Goal: Ask a question: Seek information or help from site administrators or community

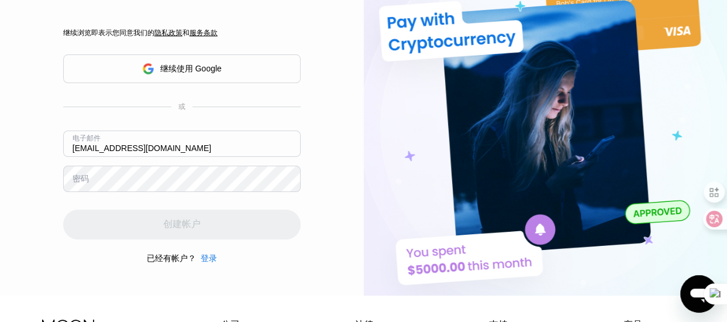
scroll to position [59, 0]
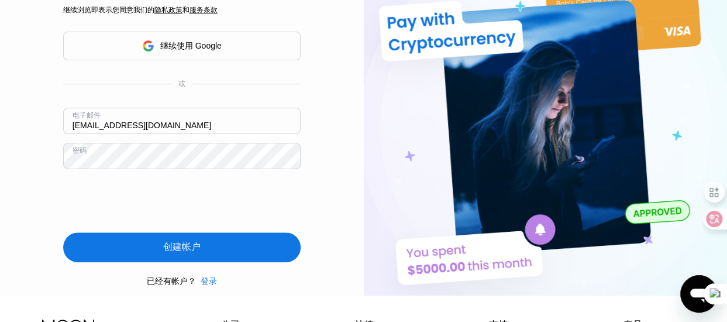
click at [197, 243] on div "创建帐户" at bounding box center [181, 247] width 37 height 13
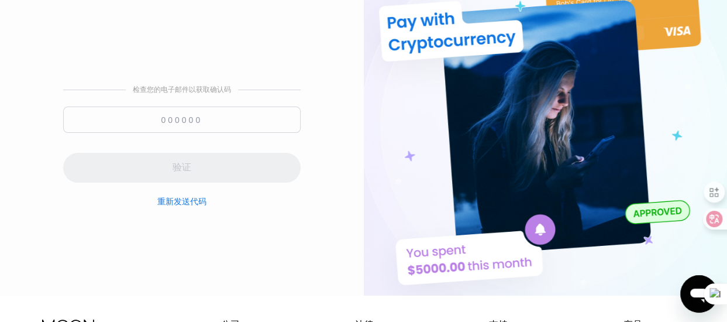
click at [254, 120] on input at bounding box center [182, 120] width 238 height 26
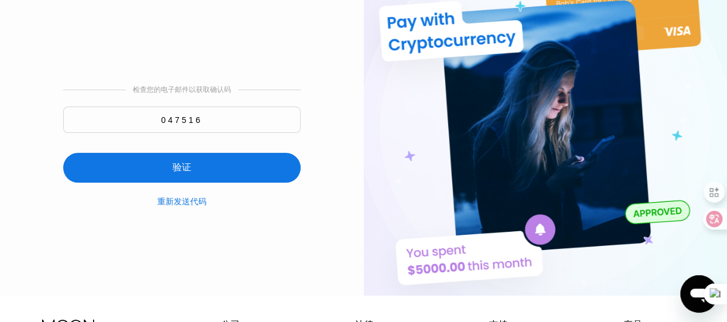
type input "047516"
click at [236, 161] on div "验证" at bounding box center [182, 168] width 238 height 30
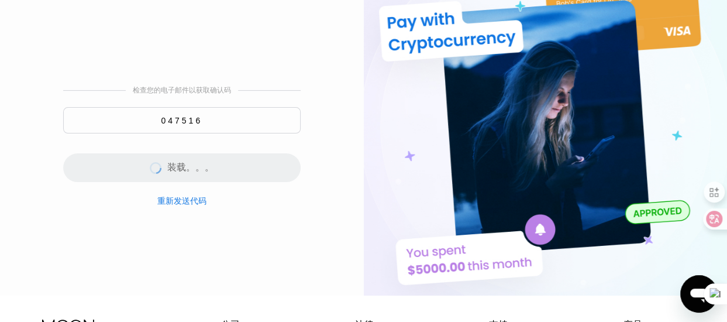
scroll to position [0, 0]
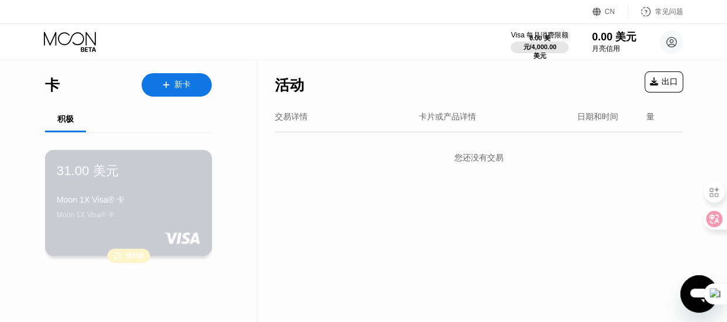
click at [123, 203] on div "Moon 1X Visa® 卡" at bounding box center [128, 200] width 143 height 11
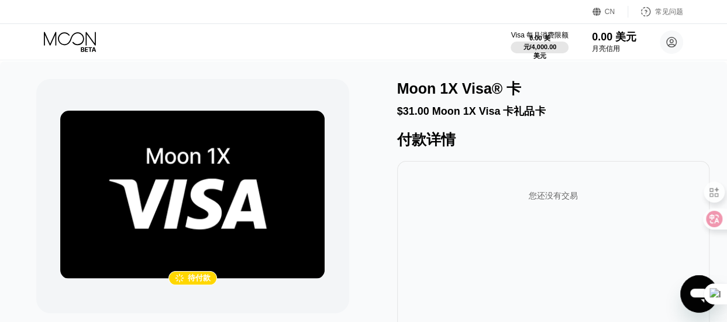
click at [205, 257] on img at bounding box center [192, 195] width 265 height 168
click at [197, 234] on img at bounding box center [192, 195] width 265 height 168
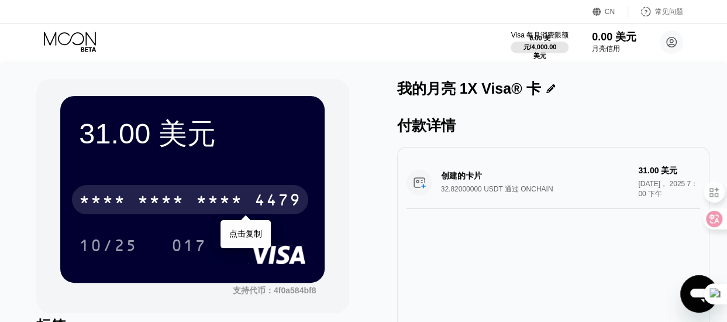
click at [158, 201] on div "* * * *" at bounding box center [161, 201] width 47 height 19
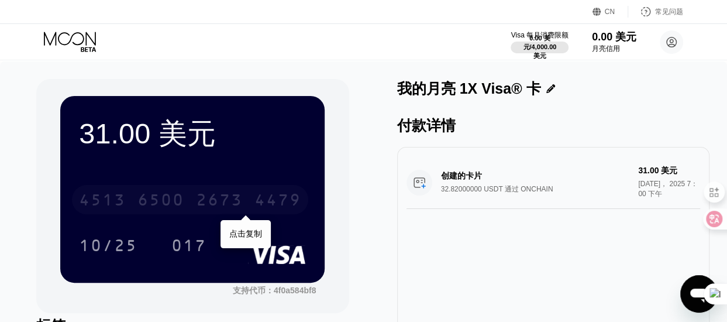
click at [200, 202] on div "2673" at bounding box center [219, 201] width 47 height 19
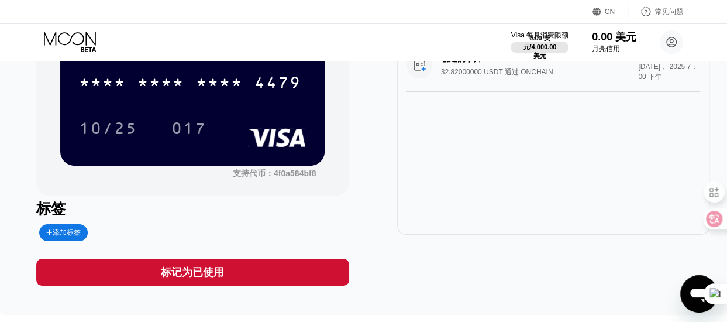
scroll to position [59, 0]
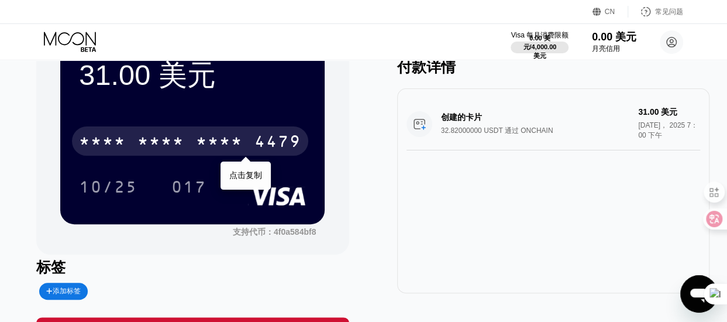
click at [286, 143] on div "4479" at bounding box center [278, 142] width 47 height 19
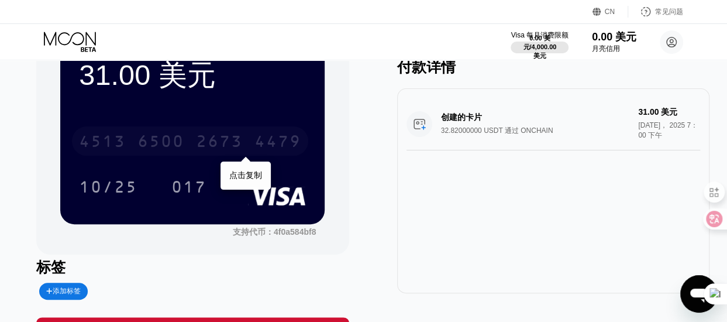
click at [266, 144] on div "4479" at bounding box center [278, 142] width 47 height 19
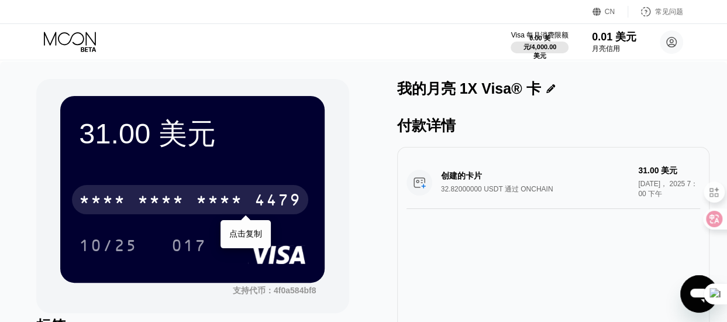
click at [197, 186] on div "* * * * * * * * * * * * 4479" at bounding box center [190, 199] width 236 height 29
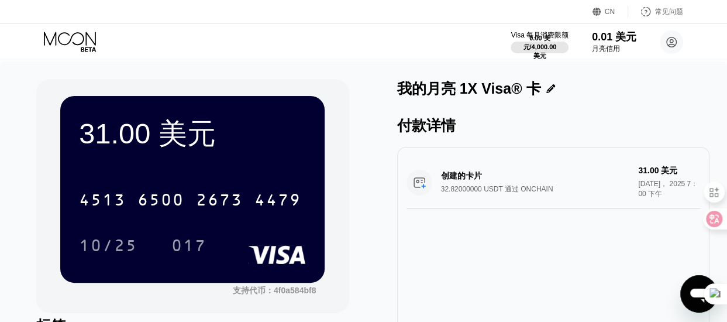
click at [663, 123] on div "付款详情" at bounding box center [553, 125] width 313 height 19
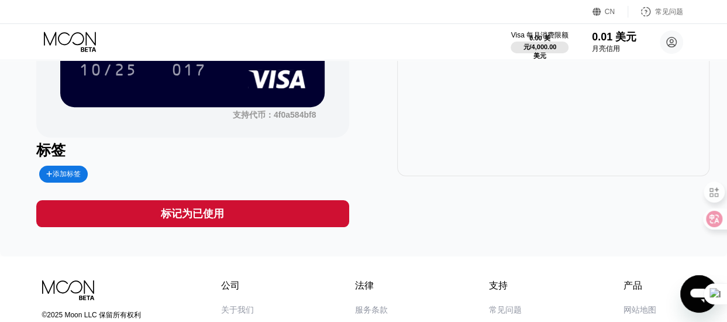
scroll to position [296, 0]
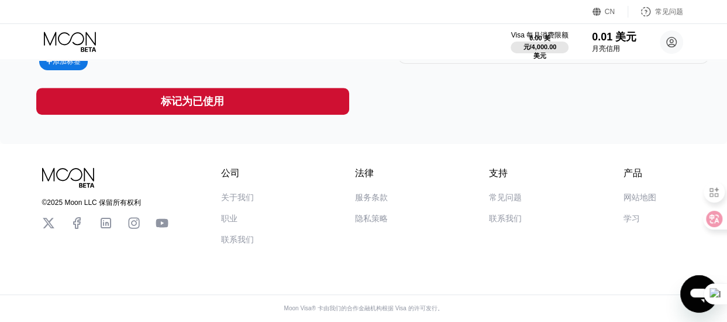
click at [243, 196] on div "关于我们" at bounding box center [237, 198] width 33 height 11
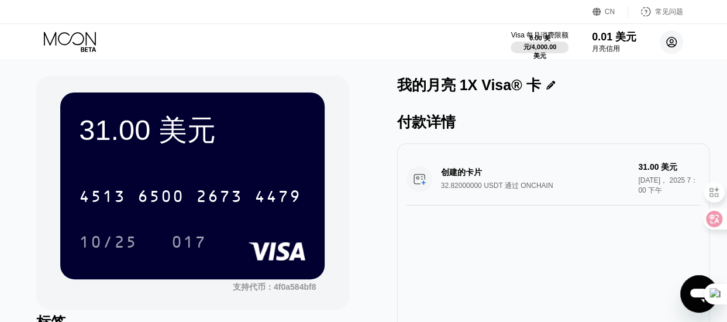
click at [672, 41] on circle at bounding box center [671, 41] width 23 height 23
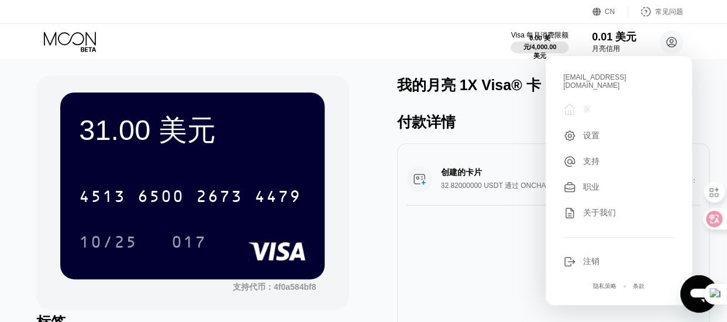
click at [590, 105] on div "家" at bounding box center [588, 109] width 8 height 11
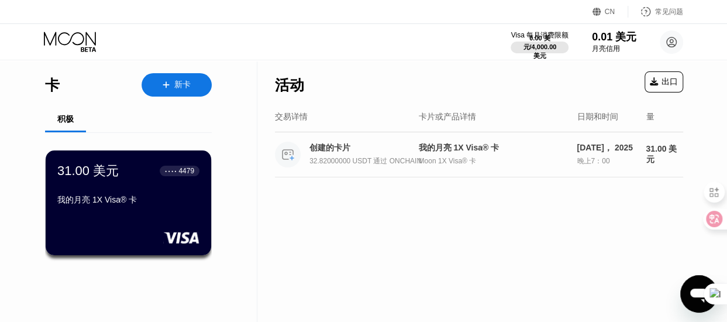
click at [447, 148] on div "我的月亮 1X Visa® 卡" at bounding box center [492, 148] width 149 height 11
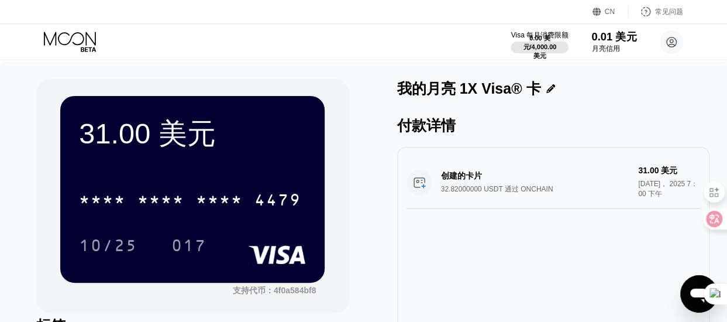
click at [598, 46] on div "月亮信用" at bounding box center [615, 49] width 46 height 10
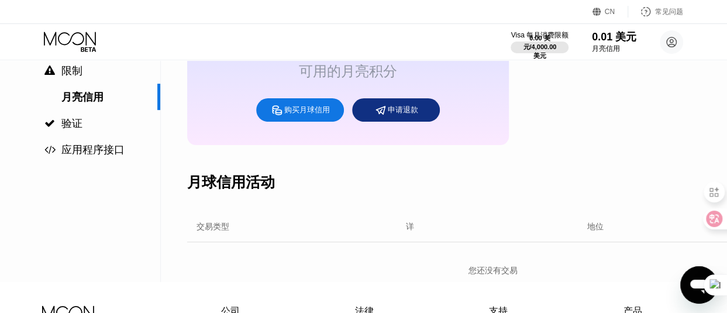
scroll to position [234, 0]
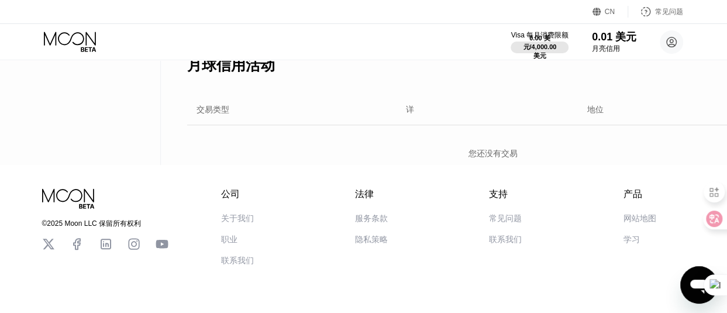
click at [688, 283] on div "打开消息窗口" at bounding box center [699, 284] width 35 height 35
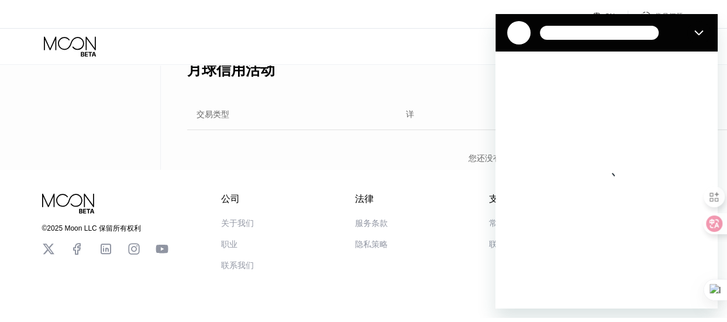
scroll to position [0, 0]
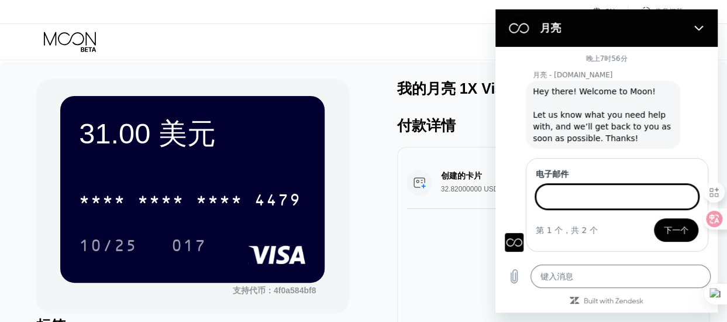
click at [603, 203] on input "电子邮件" at bounding box center [617, 196] width 163 height 25
click at [418, 231] on div "创建的卡片 32.82000000 USDT 通过 ONCHAIN 31.00 美元 8月 19， 2025 7：00 下午" at bounding box center [553, 249] width 313 height 205
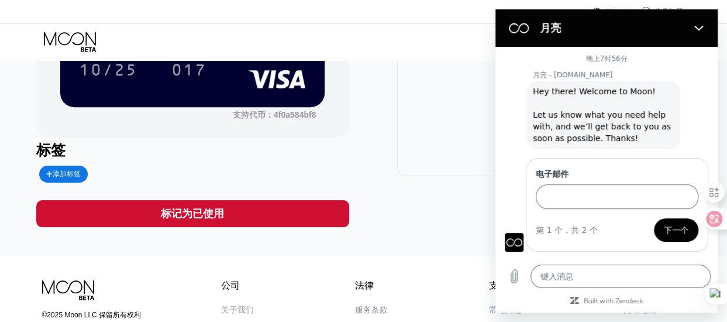
scroll to position [296, 0]
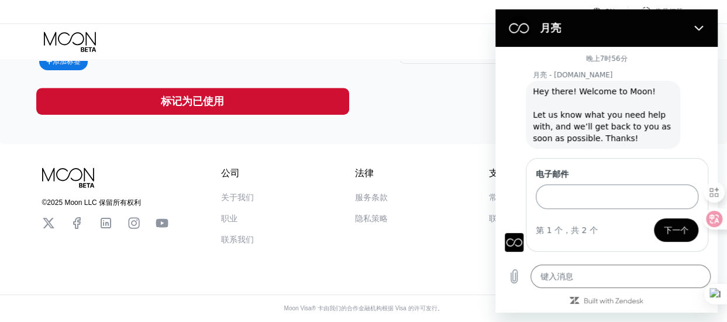
click at [589, 197] on input "电子邮件" at bounding box center [617, 196] width 163 height 25
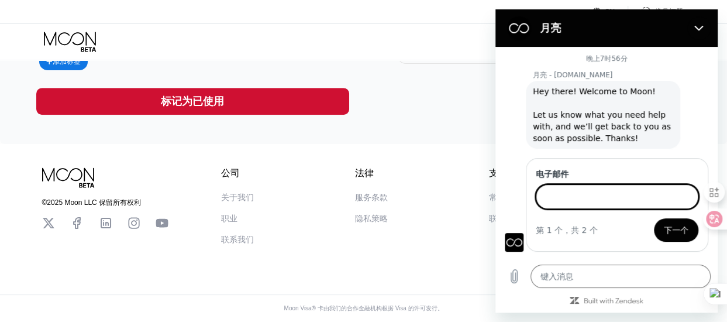
click at [308, 144] on div "© 2025 Moon LLC 保留所有权利 公司 关于我们 职业 联系我们 法律 服务条款 隐私策略 支持 常见问题 联系我们 产品 网站地图 学习 Com…" at bounding box center [364, 194] width 702 height 101
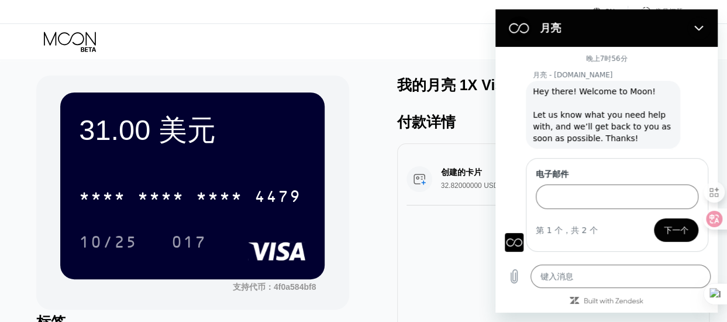
scroll to position [0, 0]
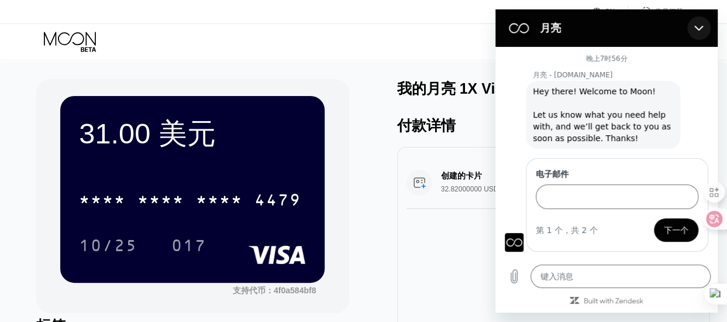
click at [703, 30] on icon "关闭" at bounding box center [699, 27] width 9 height 9
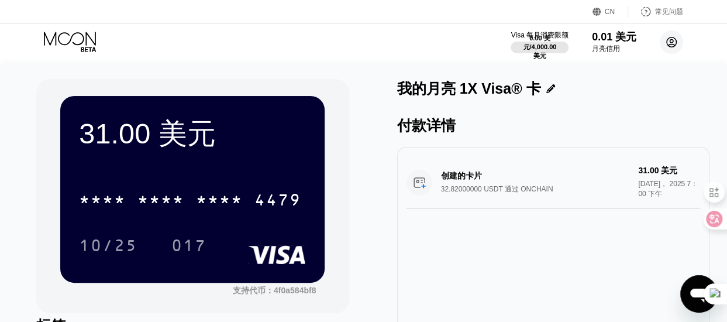
click at [676, 44] on icon at bounding box center [672, 42] width 10 height 10
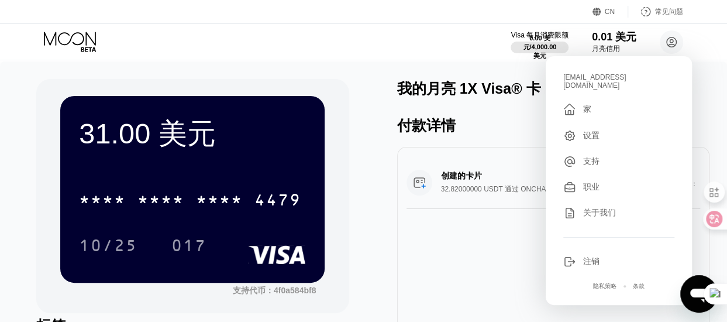
click at [385, 224] on div "31.00 美元 * * * * * * * * * * * * 4479 10/25 017 支持代币：4f0a584bf8 标签 添加标签 标记为已使用 …" at bounding box center [363, 241] width 655 height 324
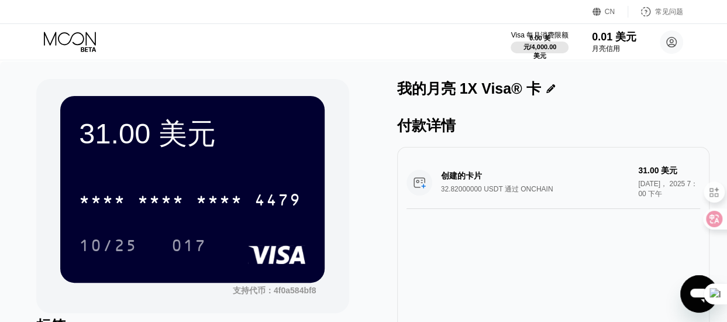
click at [691, 291] on icon "打开消息窗口" at bounding box center [699, 293] width 21 height 21
type textarea "x"
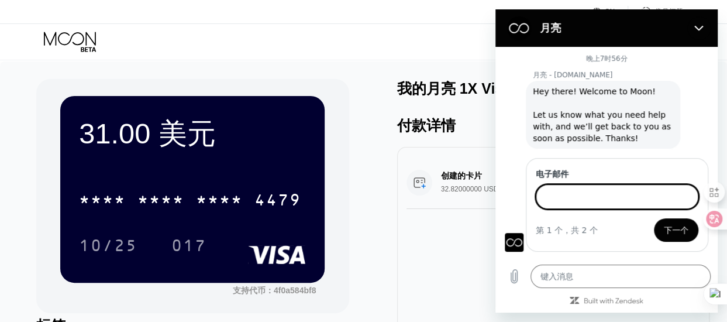
click at [588, 197] on input "电子邮件" at bounding box center [617, 196] width 163 height 25
type input "[EMAIL_ADDRESS][DOMAIN_NAME]"
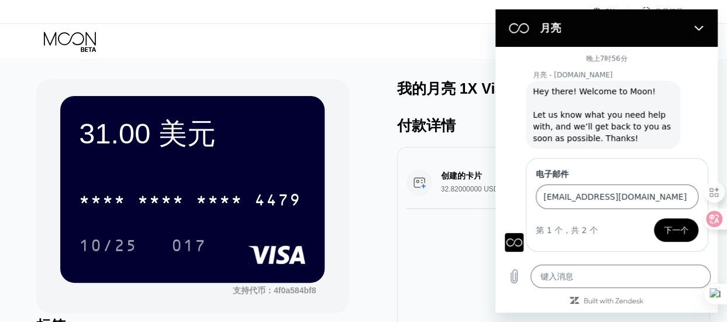
click at [675, 231] on span "下一个" at bounding box center [676, 230] width 25 height 14
type textarea "x"
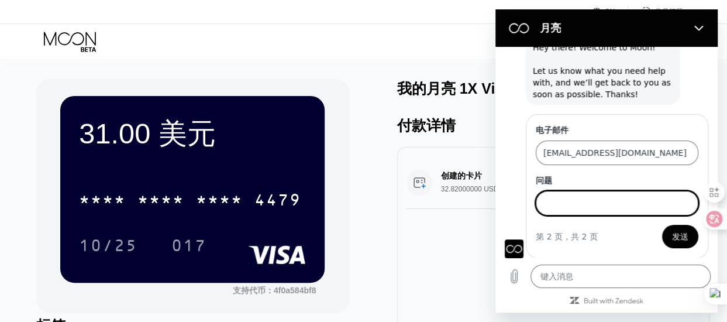
click at [609, 208] on input "问题" at bounding box center [617, 203] width 163 height 25
type input "交易所转账成功，但卡未到账。"
click at [672, 235] on span "发送" at bounding box center [680, 236] width 16 height 14
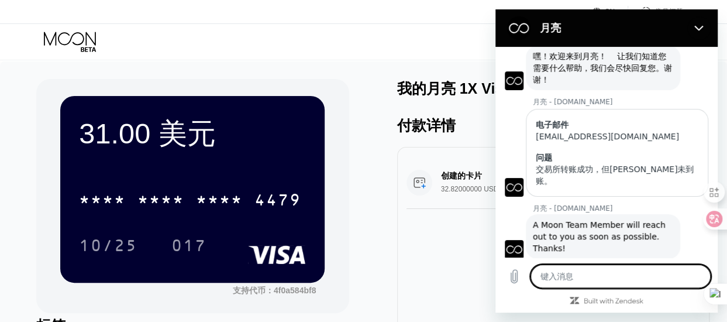
scroll to position [37, 0]
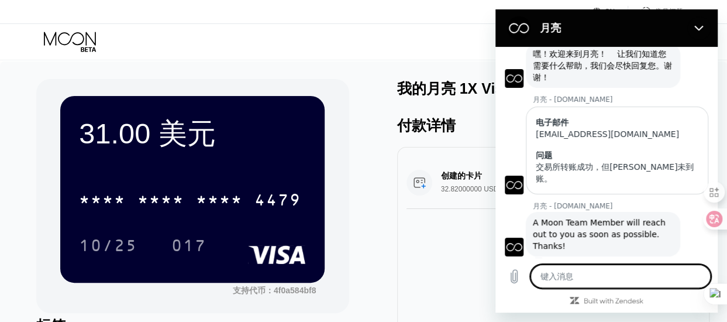
click at [621, 274] on textarea at bounding box center [621, 276] width 180 height 23
type textarea "x"
click at [622, 277] on textarea at bounding box center [621, 276] width 180 height 23
type textarea "w"
type textarea "x"
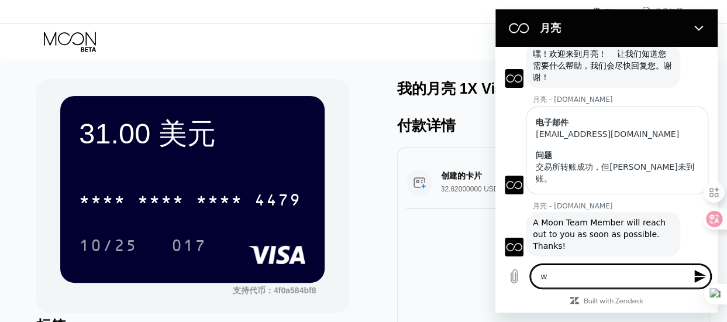
type textarea "我"
type textarea "x"
type textarea "我c"
type textarea "x"
type textarea "我co"
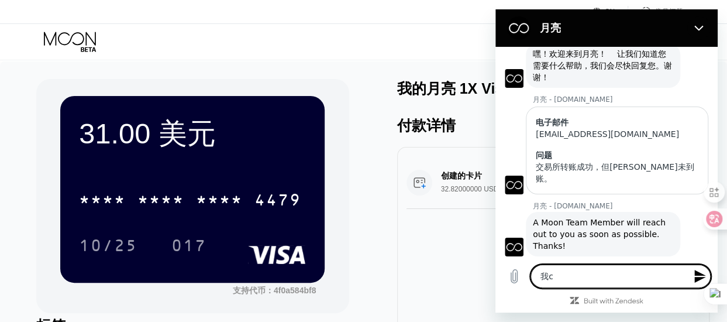
type textarea "x"
type textarea "我cong"
type textarea "x"
type textarea "我从"
type textarea "x"
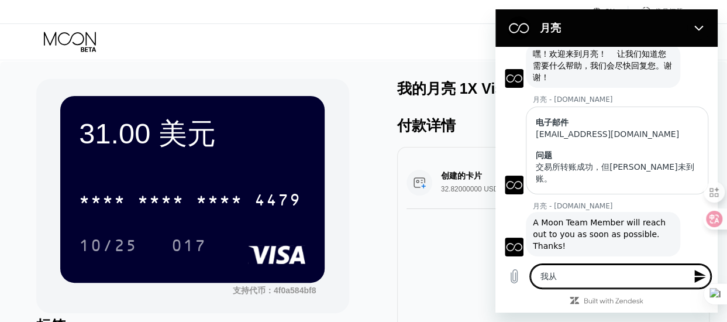
type textarea "我从j"
type textarea "x"
type textarea "我从ji"
type textarea "x"
type textarea "我从jia"
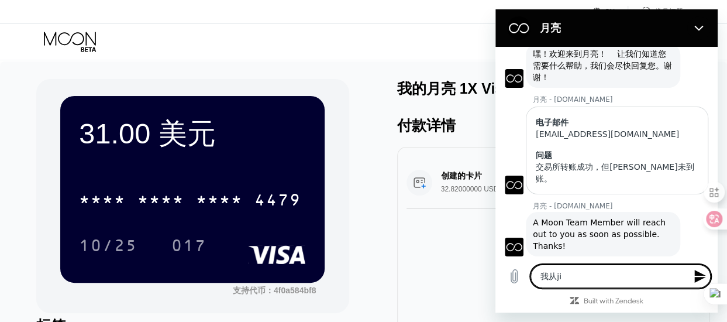
type textarea "x"
type textarea "我从jiao"
type textarea "x"
type textarea "我从jiaoy"
type textarea "x"
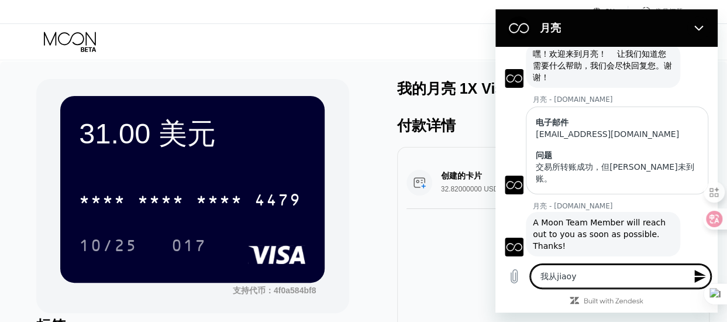
type textarea "我从jiaoyi"
type textarea "x"
type textarea "我从jiaoyis"
type textarea "x"
type textarea "我从jiaoyisu"
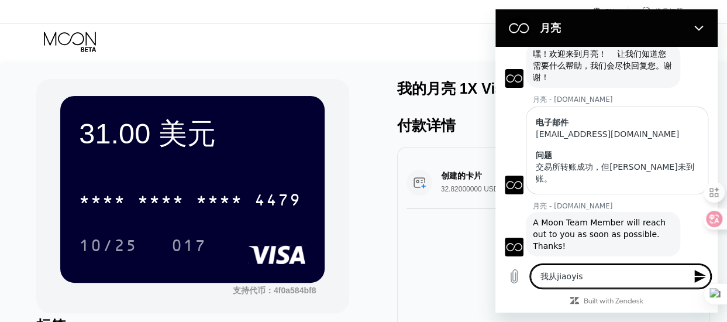
type textarea "x"
type textarea "我从jiaoyisuo"
type textarea "x"
type textarea "我从交易所"
type textarea "x"
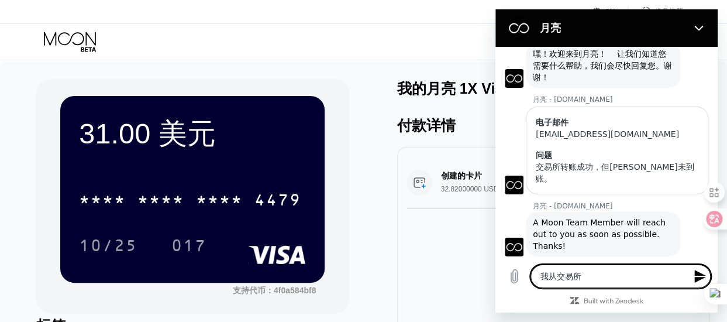
type textarea "我从交易所z"
type textarea "x"
type textarea "我从交易所zh"
type textarea "x"
type textarea "我从交易所zhu"
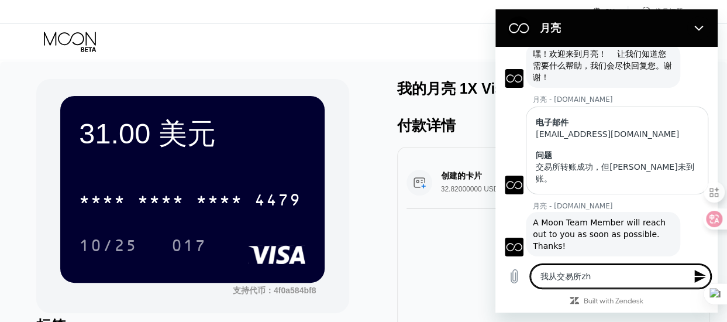
type textarea "x"
type textarea "我从交易所zhua"
type textarea "x"
type textarea "我从交易所zhuan"
type textarea "x"
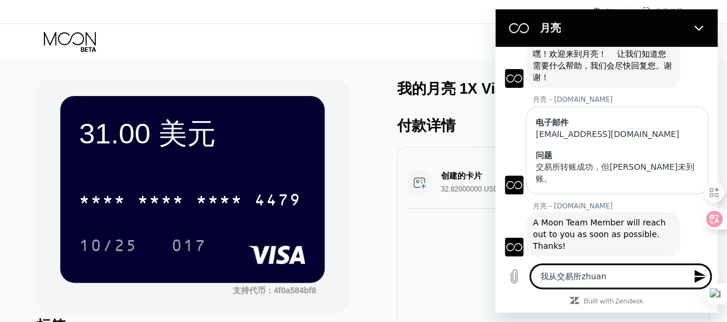
type textarea "我从交易所zhuanz"
type textarea "x"
type textarea "我从交易所转账"
type textarea "x"
type textarea "我从交易所转账，"
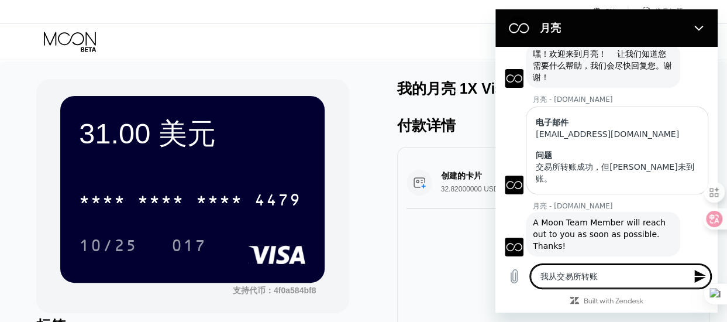
type textarea "x"
type textarea "我从交易所转账，d"
type textarea "x"
type textarea "我从交易所转账，di"
type textarea "x"
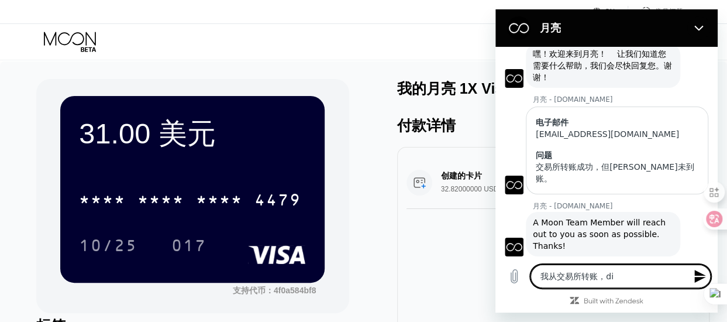
type textarea "我从交易所转账，diy"
type textarea "x"
type textarea "我从交易所转账，diyi"
type textarea "x"
type textarea "我从交易所转账，diyib"
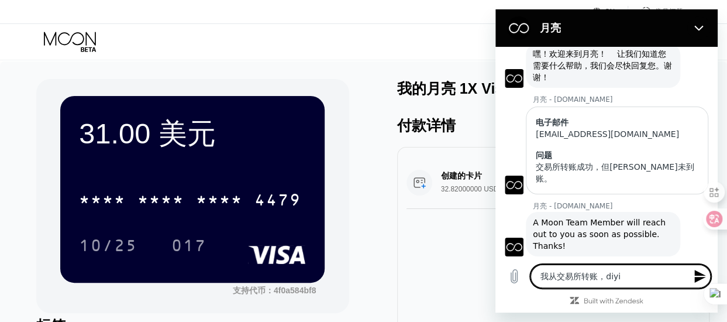
type textarea "x"
type textarea "我从交易所转账，diyibi"
type textarea "x"
type textarea "我从交易所转账，第一笔"
type textarea "x"
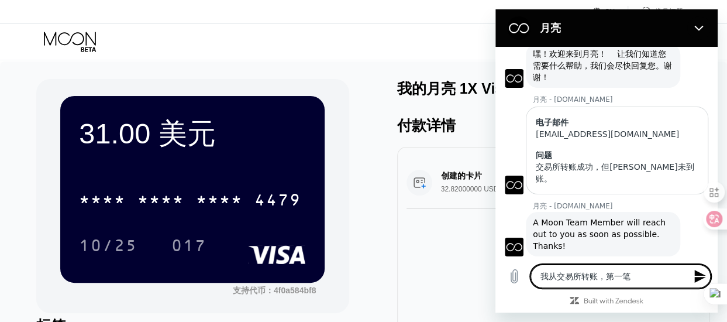
type textarea "我从交易所转账，第一笔3"
type textarea "x"
type textarea "我从交易所转账，第一笔31"
type textarea "x"
type textarea "我从交易所转账，第一笔31U"
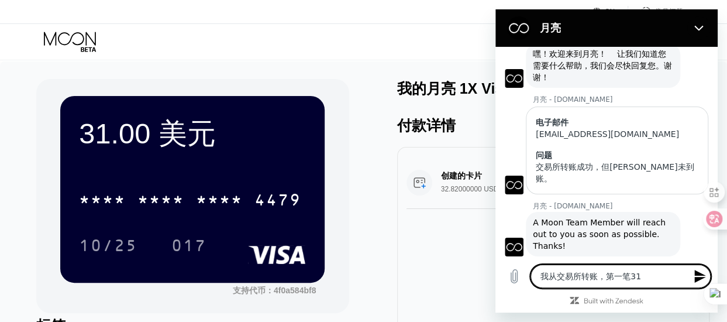
type textarea "x"
type textarea "我从交易所转账，第一笔31Ud"
type textarea "x"
type textarea "我从交易所转账，第一笔31Uda"
type textarea "x"
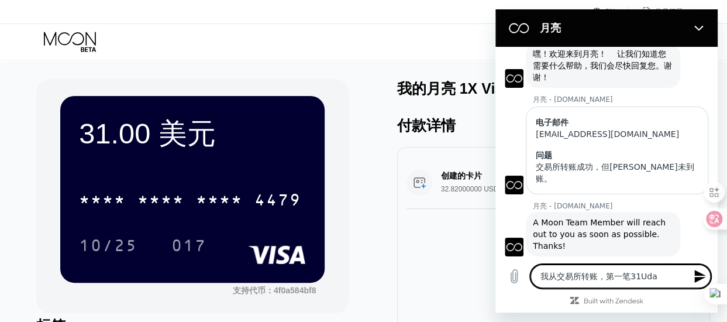
type textarea "我从交易所转账，第一笔31Udao"
type textarea "x"
type textarea "我从交易所转账，第一笔31Udaoz"
type textarea "x"
type textarea "我从交易所转账，第一笔31U到账"
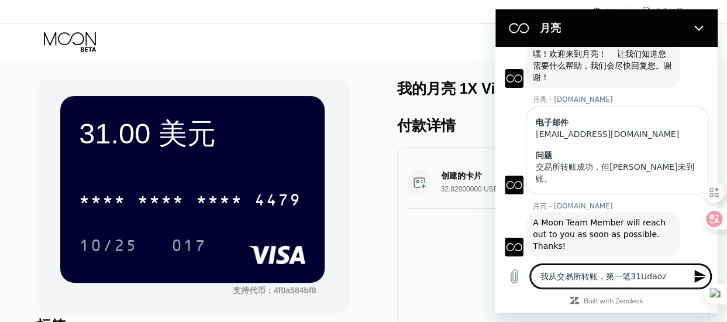
type textarea "x"
type textarea "我从交易所转账，第一笔31U到账l"
type textarea "x"
type textarea "我从交易所转账，第一笔31U到账了"
type textarea "x"
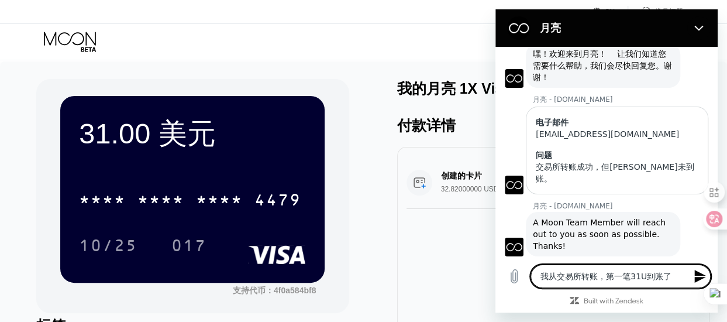
type textarea "我从交易所转账，第一笔31U到账了，"
type textarea "x"
type textarea "我从交易所转账，第一笔31U到账了，w"
type textarea "x"
type textarea "我从交易所转账，第一笔31U到账了，我"
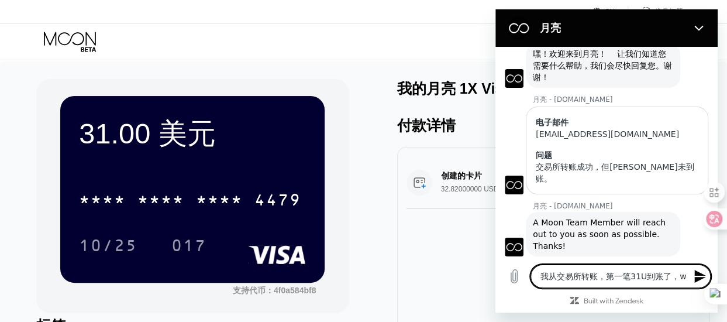
type textarea "x"
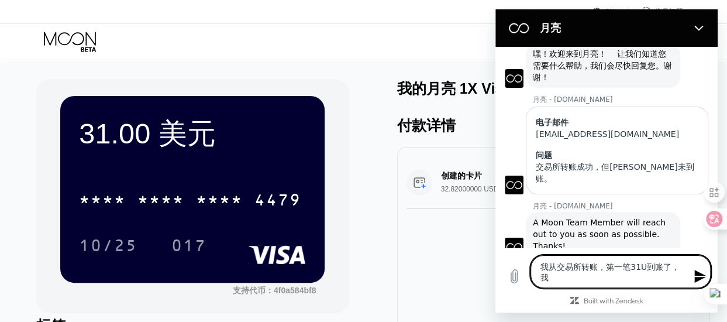
type textarea "我从交易所转账，第一笔31U到账了，我z"
type textarea "x"
type textarea "我从交易所转账，第一笔31U到账了，我za"
type textarea "x"
type textarea "我从交易所转账，第一笔31U到账了，我zai"
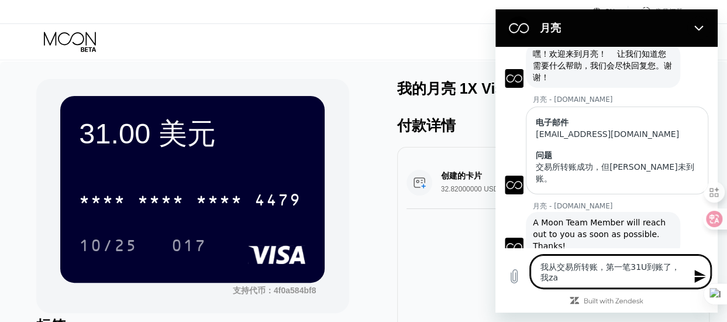
type textarea "x"
type textarea "我从交易所转账，第一笔31U到账了，我zaiz"
type textarea "x"
type textarea "我从交易所转账，第一笔31U到账了，我zaizh"
type textarea "x"
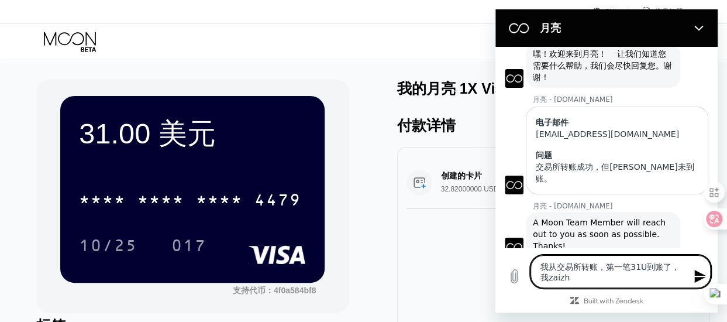
type textarea "我从交易所转账，第一笔31U到账了，我zaizhu"
type textarea "x"
type textarea "我从交易所转账，第一笔31U到账了，我zaizhua"
type textarea "x"
type textarea "我从交易所转账，第一笔31U到账了，我zaizhuan"
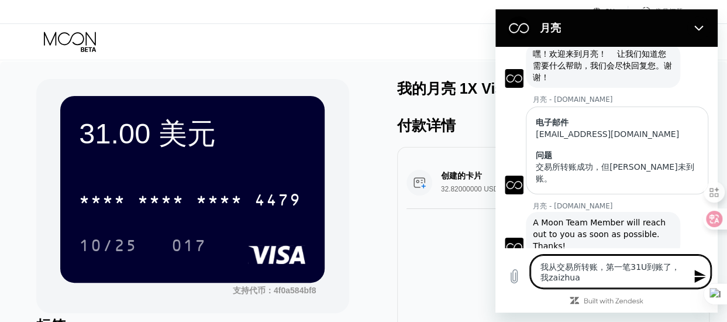
type textarea "x"
type textarea "我从交易所转账，第一笔31U到账了，我zaizhuany"
type textarea "x"
type textarea "我从交易所转账，第一笔31U到账了，我zaizhuanyi"
type textarea "x"
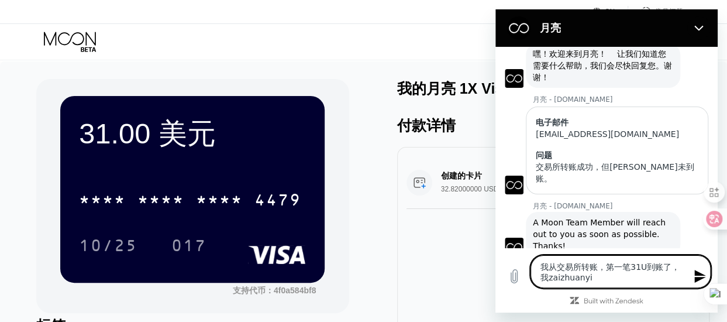
type textarea "我从交易所转账，第一笔31U到账了，我zaizhuanyib"
type textarea "x"
type textarea "我从交易所转账，第一笔31U到账了，我zaizhuanyibi"
type textarea "x"
type textarea "我从交易所转账，第一笔31U到账了，我再转一笔"
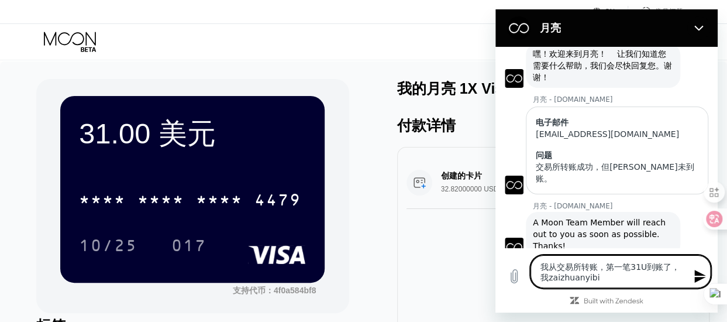
type textarea "x"
type textarea "我从交易所转账，第一笔31U到账了，我再转一笔1"
type textarea "x"
type textarea "我从交易所转账，第一笔31U到账了，我再转一笔10"
type textarea "x"
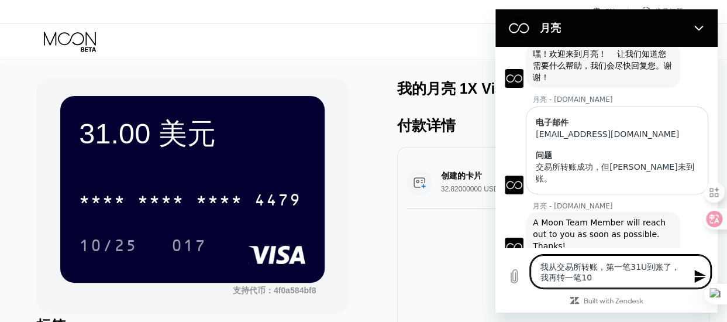
type textarea "我从交易所转账，第一笔31U到账了，我再转一笔10U"
type textarea "x"
type textarea "我从交易所转账，第一笔31U到账了，我再转一笔10U，"
type textarea "x"
type textarea "我从交易所转账，第一笔31U到账了，我再转一笔10U，j"
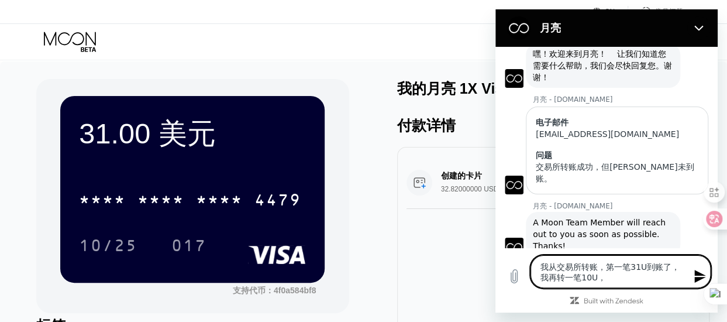
type textarea "x"
type textarea "我从交易所转账，第一笔31U到账了，我再转一笔10U，ji"
type textarea "x"
type textarea "我从交易所转账，第一笔31U到账了，我再转一笔10U，jia"
type textarea "x"
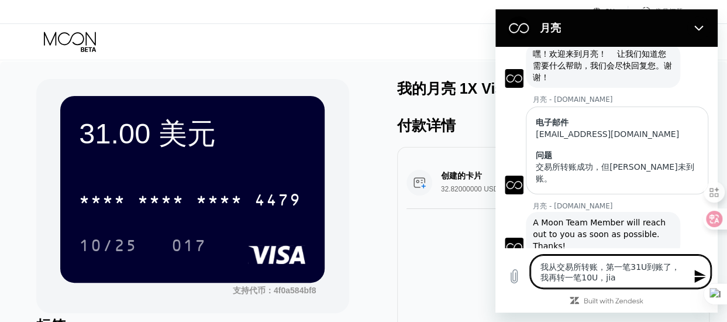
type textarea "我从交易所转账，第一笔31U到账了，我再转一笔10U，jiao"
type textarea "x"
type textarea "我从交易所转账，第一笔31U到账了，我再转一笔10U，jiaoy"
type textarea "x"
type textarea "我从交易所转账，第一笔31U到账了，我再转一笔10U，jiaoyi"
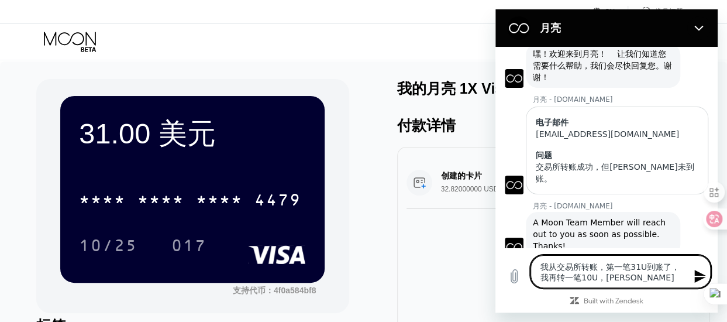
type textarea "x"
type textarea "我从交易所转账，第一笔31U到账了，我再转一笔10U，jiaoyis"
type textarea "x"
type textarea "我从交易所转账，第一笔31U到账了，我再转一笔10U，交易所"
type textarea "x"
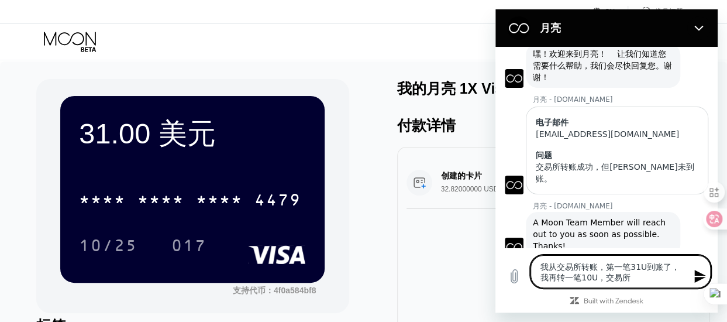
type textarea "我从交易所转账，第一笔31U到账了，我再转一笔10U，交易所k"
type textarea "x"
type textarea "我从交易所转账，第一笔31U到账了，我再转一笔10U，交易所ko"
type textarea "x"
type textarea "我从交易所转账，第一笔31U到账了，我再转一笔10U，交易所kou"
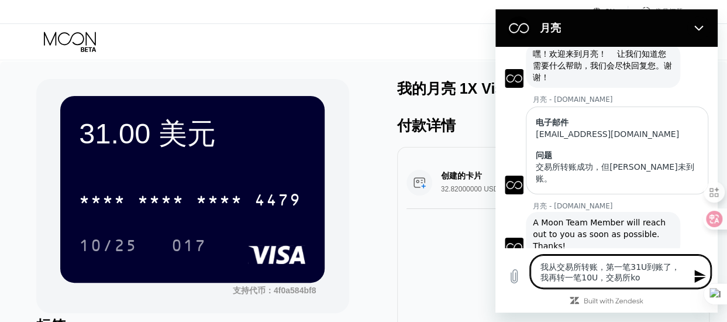
type textarea "x"
type textarea "我从交易所转账，第一笔31U到账了，我再转一笔10U，交易所kouf"
type textarea "x"
type textarea "我从交易所转账，第一笔31U到账了，我再转一笔10U，交易所koufe"
type textarea "x"
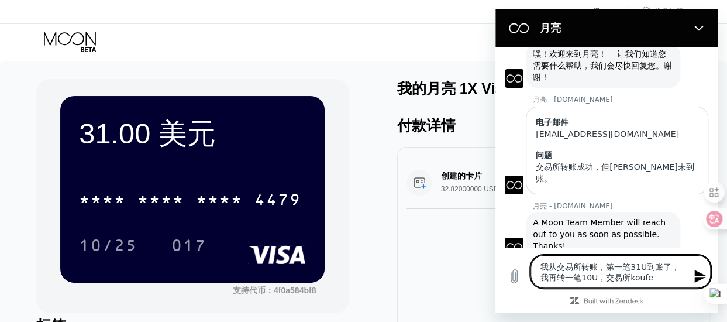
type textarea "我从交易所转账，第一笔31U到账了，我再转一笔10U，交易所koufei"
type textarea "x"
type textarea "我从交易所转账，第一笔31U到账了，我再转一笔10U，交易所扣费"
type textarea "x"
type textarea "我从交易所转账，第一笔31U到账了，我再转一笔10U，交易所扣"
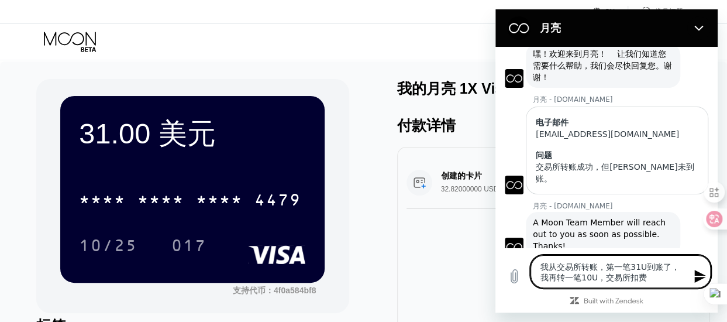
type textarea "x"
type textarea "我从交易所转账，第一笔31U到账了，我再转一笔10U，交易所"
type textarea "x"
type textarea "我从交易所转账，第一笔31U到账了，我再转一笔10U，交易所s"
type textarea "x"
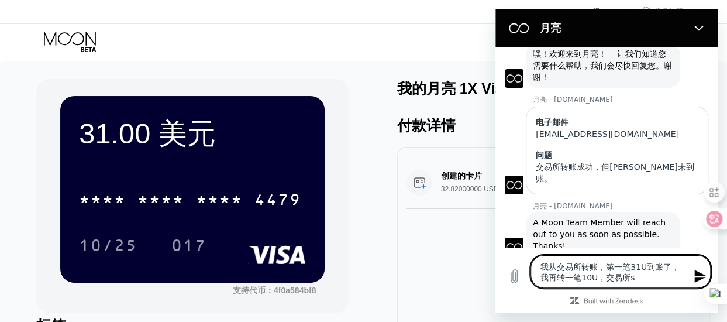
type textarea "我从交易所转账，第一笔31U到账了，我再转一笔10U，交易所sh"
type textarea "x"
type textarea "我从交易所转账，第一笔31U到账了，我再转一笔10U，交易所shu"
type textarea "x"
type textarea "我从交易所转账，第一笔31U到账了，我再转一笔10U，交易所shuo"
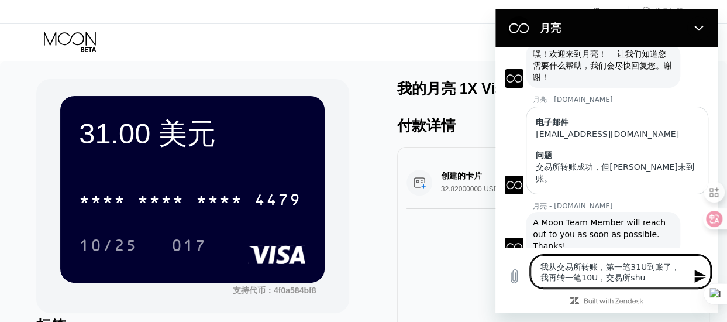
type textarea "x"
type textarea "我从交易所转账，第一笔31U到账了，我再转一笔10U，交易所说"
type textarea "x"
type textarea "我从交易所转账，第一笔31U到账了，我再转一笔10U，交易所说s"
type textarea "x"
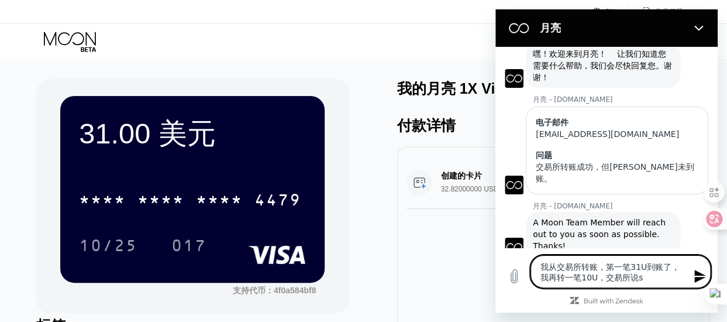
type textarea "我从交易所转账，第一笔31U到账了，我再转一笔10U，交易所说是"
type textarea "x"
type textarea "我从交易所转账，第一笔31U到账了，我再转一笔10U，交易所说"
type textarea "x"
type textarea "我从交易所转账，第一笔31U到账了，我再转一笔10U，交易所"
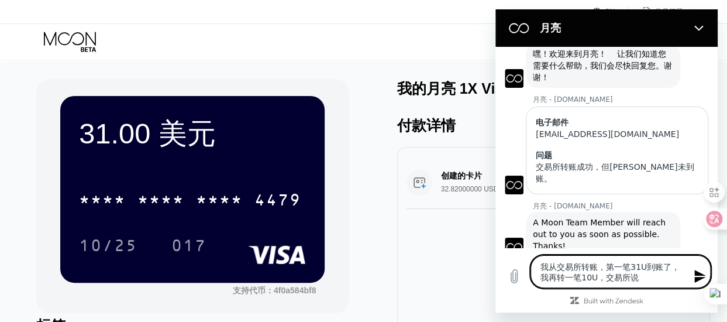
type textarea "x"
type textarea "我从交易所转账，第一笔31U到账了，我再转一笔10U，交易所k"
type textarea "x"
type textarea "我从交易所转账，第一笔31U到账了，我再转一笔10U，交易所ku"
type textarea "x"
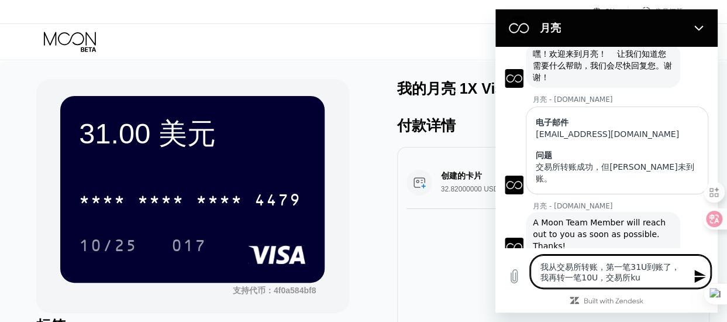
type textarea "我从交易所转账，第一笔31U到账了，我再转一笔10U，交易所kuo"
type textarea "x"
type textarea "我从交易所转账，第一笔31U到账了，我再转一笔10U，交易所kuof"
type textarea "x"
type textarea "我从交易所转账，第一笔31U到账了，我再转一笔10U，交易所kuofe"
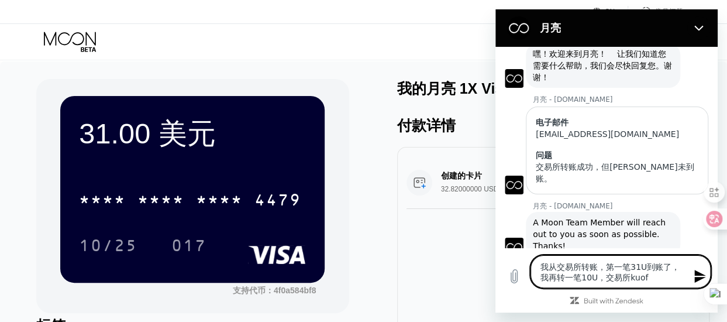
type textarea "x"
type textarea "我从交易所转账，第一笔31U到账了，我再转一笔10U，交易所kuofei"
type textarea "x"
type textarea "我从交易所转账，第一笔31U到账了，我再转一笔10U，交易所扣费"
type textarea "x"
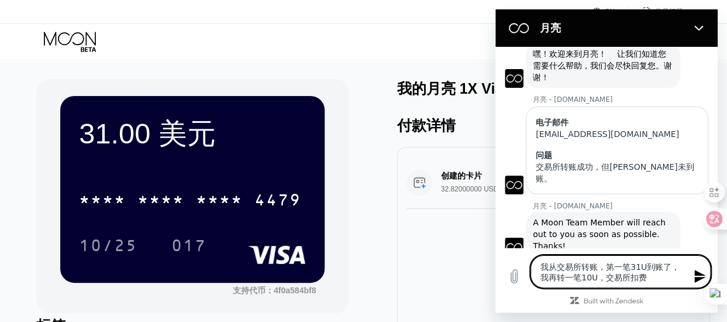
type textarea "我从交易所转账，第一笔31U到账了，我再转一笔10U，交易所扣费c"
type textarea "x"
type textarea "我从交易所转账，第一笔31U到账了，我再转一笔10U，交易所扣费cg"
type textarea "x"
type textarea "我从交易所转账，第一笔31U到账了，我再转一笔10U，交易所扣费成功"
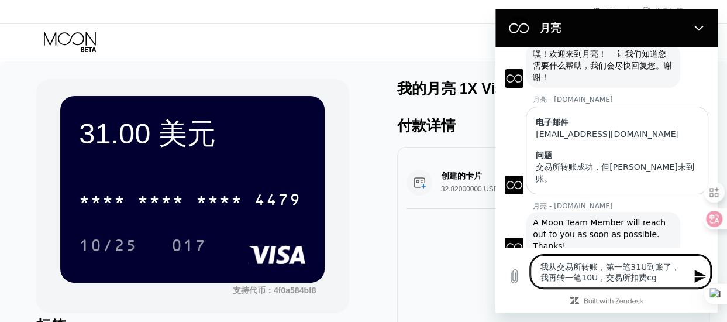
type textarea "x"
type textarea "我从交易所转账，第一笔31U到账了，我再转一笔10U，交易所扣费成功，"
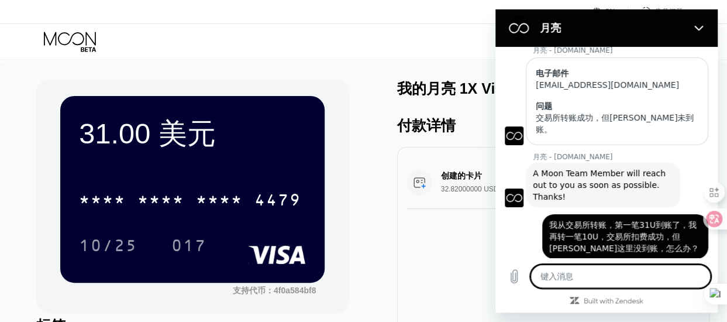
scroll to position [89, 0]
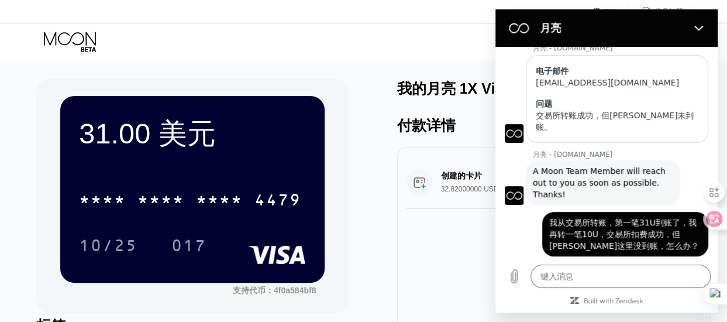
click at [373, 261] on div "31.00 美元 * * * * * * * * * * * * 4479 10/25 017 支持代币：4f0a584bf8 标签 添加标签 标记为已使用 …" at bounding box center [363, 241] width 655 height 324
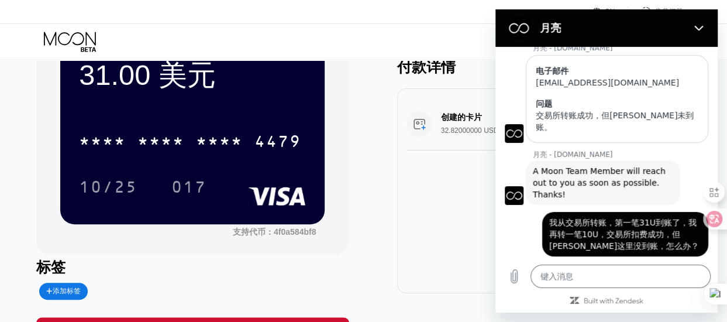
scroll to position [0, 0]
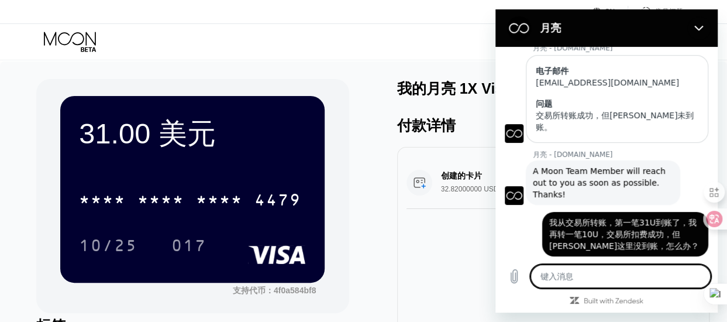
click at [588, 274] on textarea at bounding box center [621, 276] width 180 height 23
click at [447, 254] on div "创建的卡片 32.82000000 USDT 通过 ONCHAIN 31.00 美元 8月 19， 2025 7：00 下午" at bounding box center [553, 249] width 313 height 205
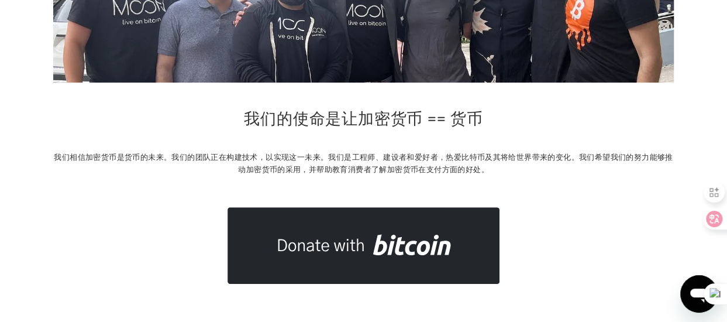
scroll to position [273, 0]
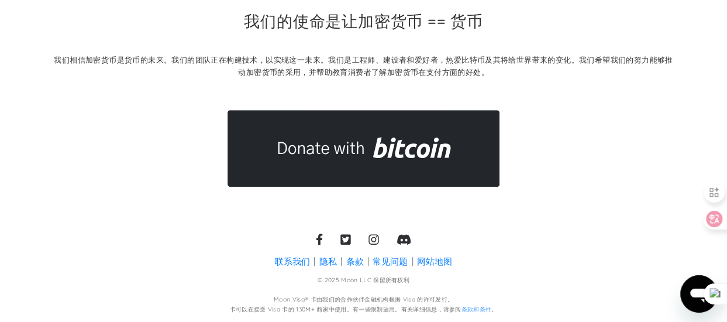
click at [398, 258] on link "常见问题" at bounding box center [390, 261] width 35 height 12
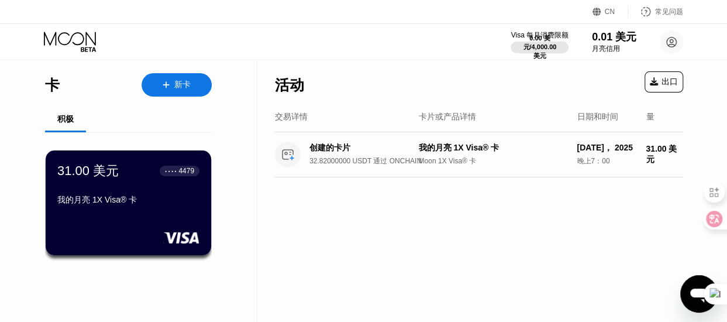
click at [405, 248] on div "活动 出口 交易详情 卡片或产品详情 日期和时间 量 创建的卡片 32.82000000 USDT 通过 ONCHAIN 我的月亮 1X Visa® 卡 Mo…" at bounding box center [480, 191] width 444 height 260
click at [427, 161] on div "Moon 1X Visa® 卡" at bounding box center [492, 161] width 149 height 10
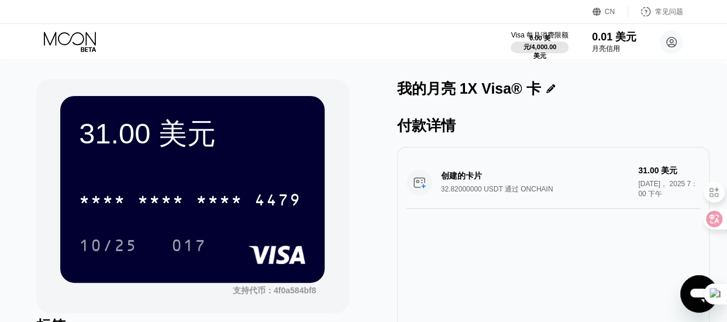
scroll to position [234, 0]
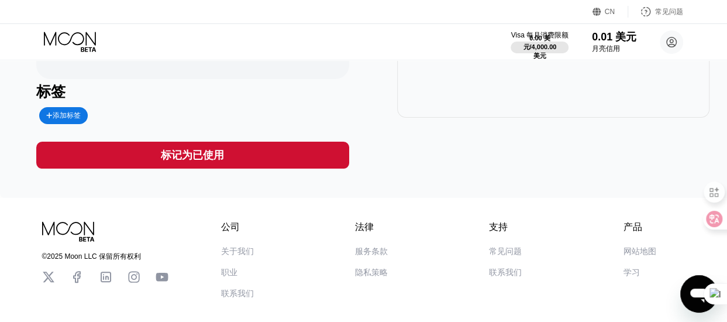
click at [688, 292] on div "打开消息窗口" at bounding box center [699, 293] width 35 height 35
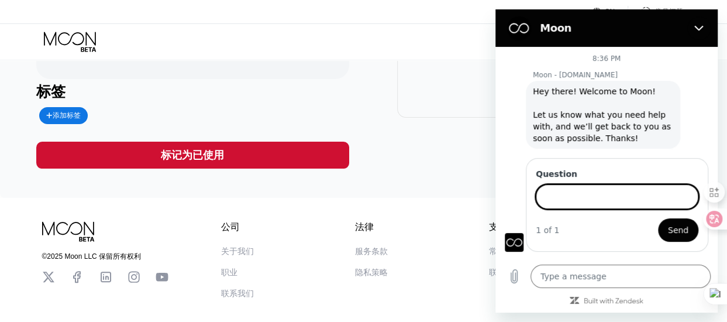
scroll to position [296, 0]
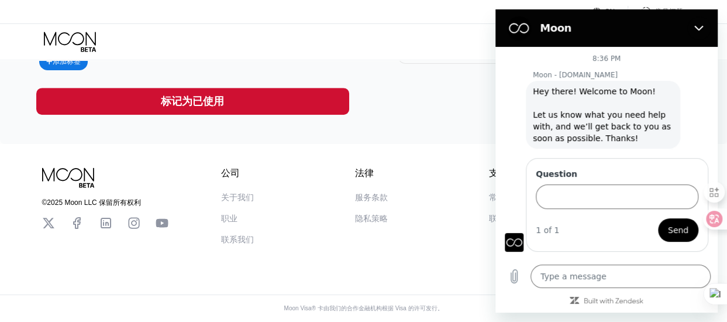
click at [675, 230] on span "Send" at bounding box center [678, 230] width 20 height 14
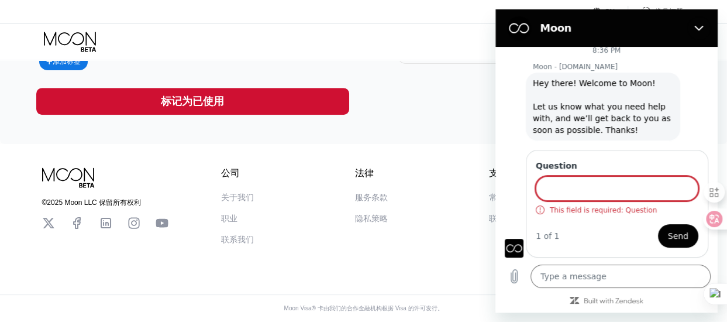
click at [393, 261] on div "© 2025 Moon LLC 保留所有权利 公司 关于我们 职业 联系我们 法律 服务条款 隐私策略 支持 常见问题 联系我们 产品 网站地图 学习 Com…" at bounding box center [363, 233] width 727 height 178
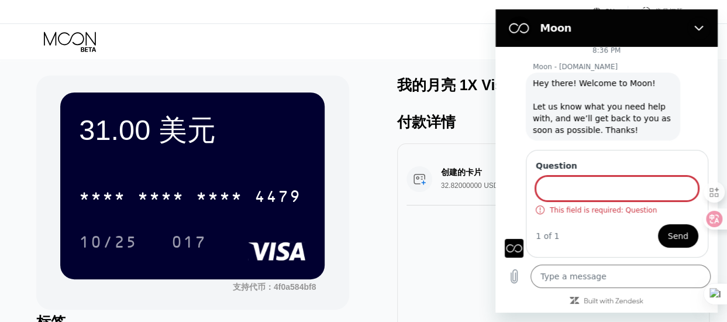
scroll to position [0, 0]
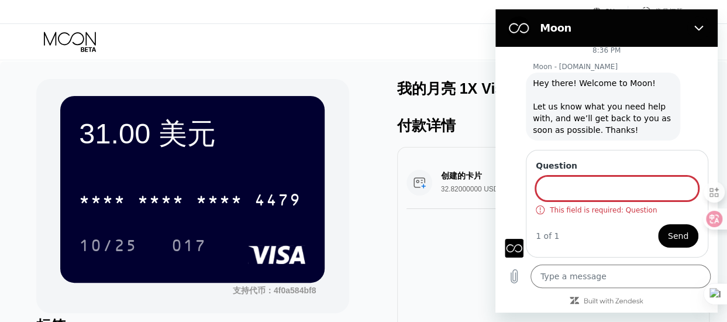
type textarea "x"
